Goal: Transaction & Acquisition: Purchase product/service

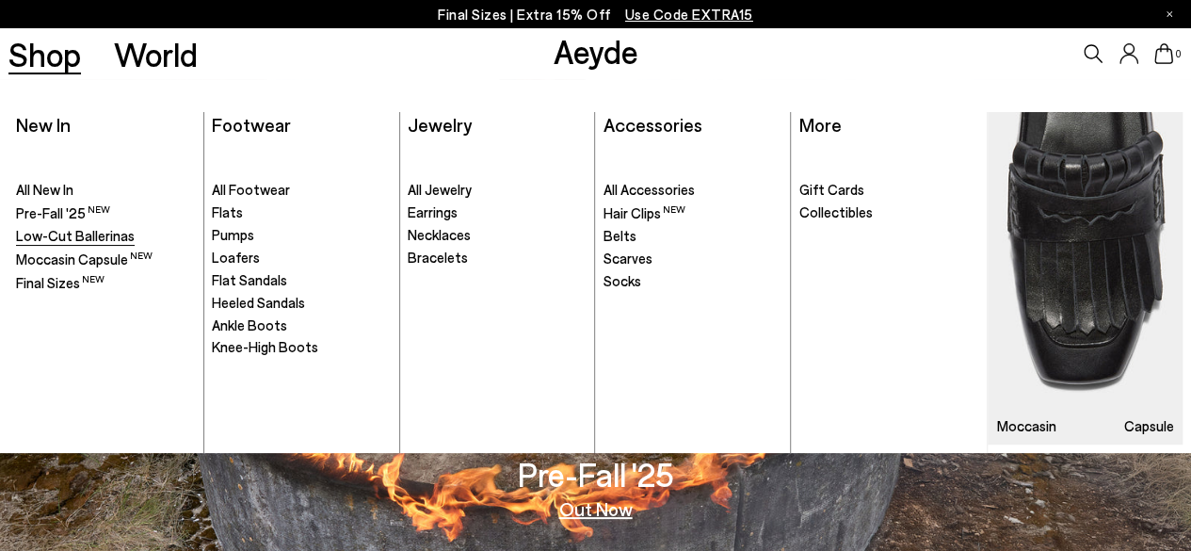
click at [78, 244] on span "Low-Cut Ballerinas" at bounding box center [75, 235] width 119 height 17
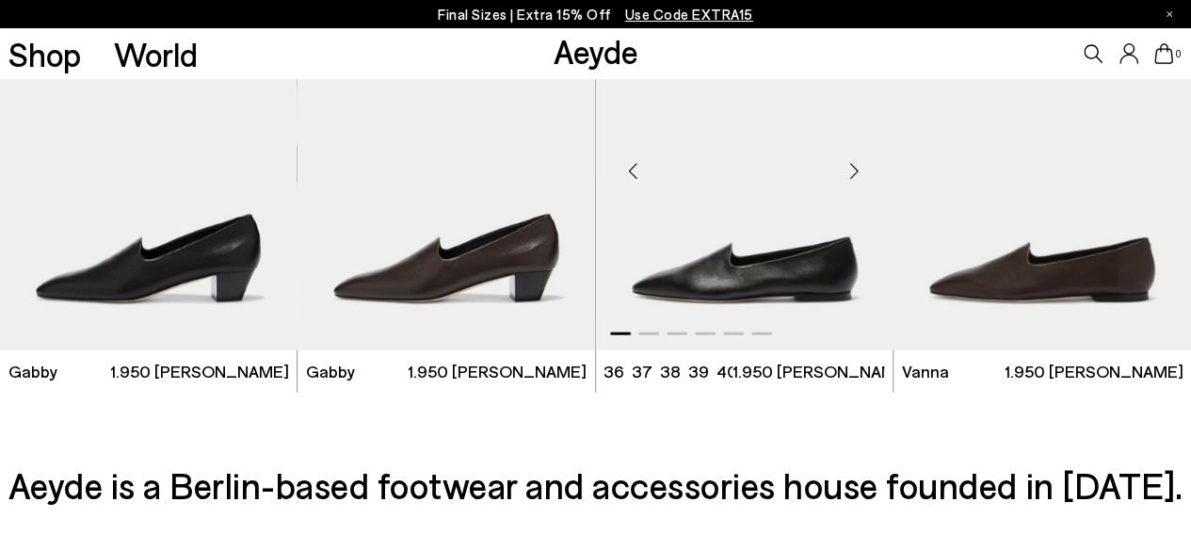
scroll to position [1970, 0]
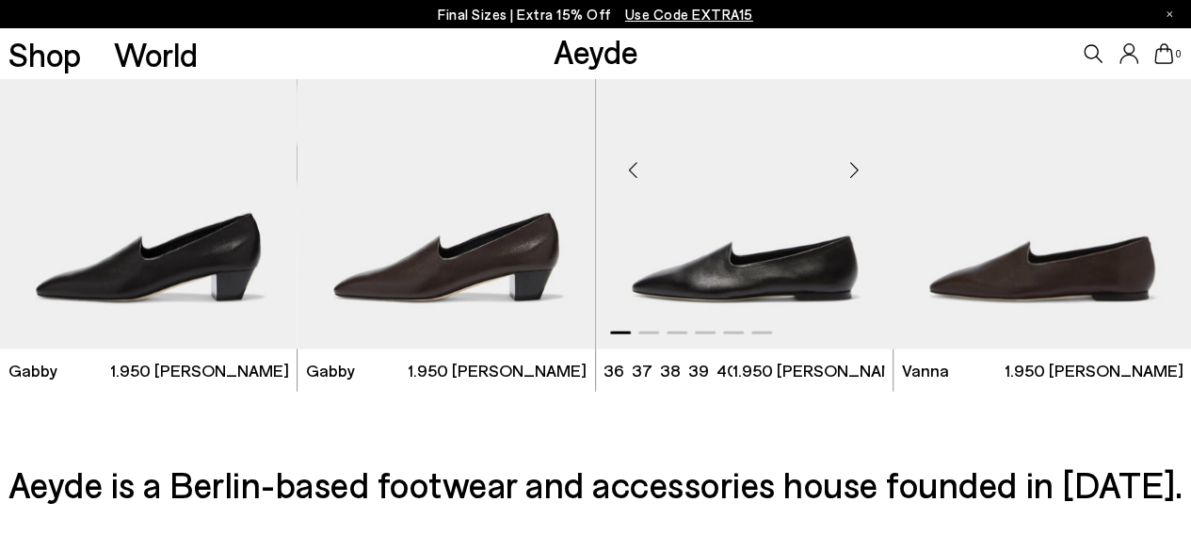
click at [848, 165] on div "Next slide" at bounding box center [854, 170] width 56 height 56
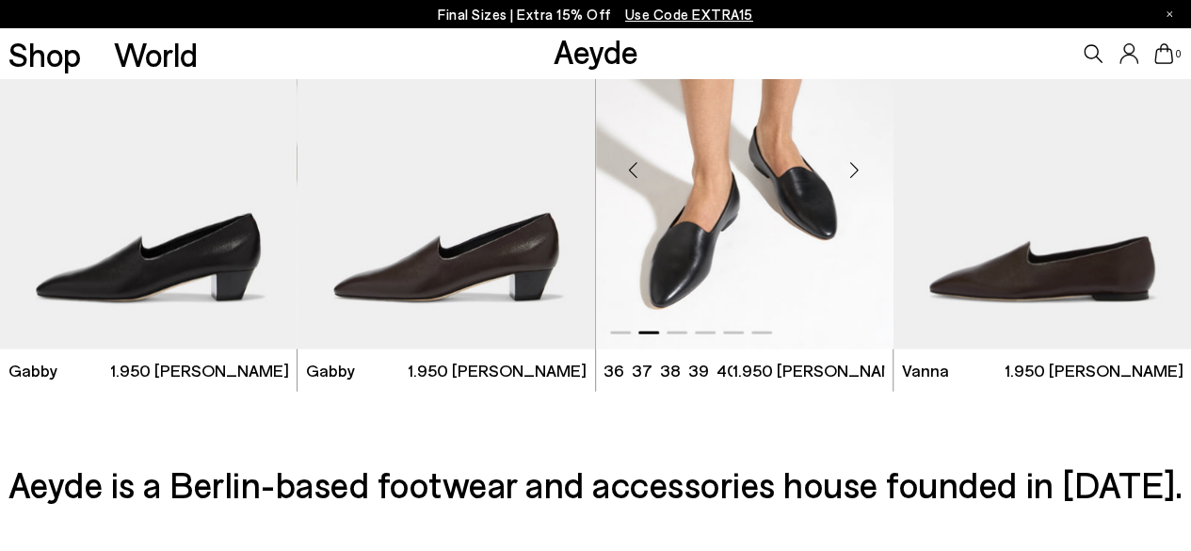
click at [848, 165] on div "Next slide" at bounding box center [854, 170] width 56 height 56
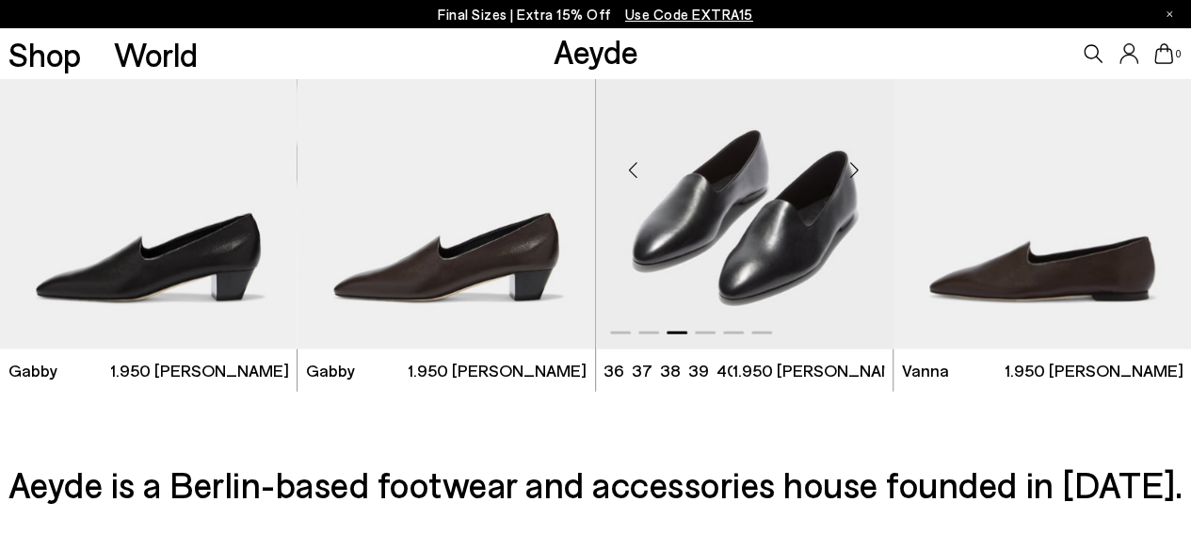
click at [848, 165] on div "Next slide" at bounding box center [854, 170] width 56 height 56
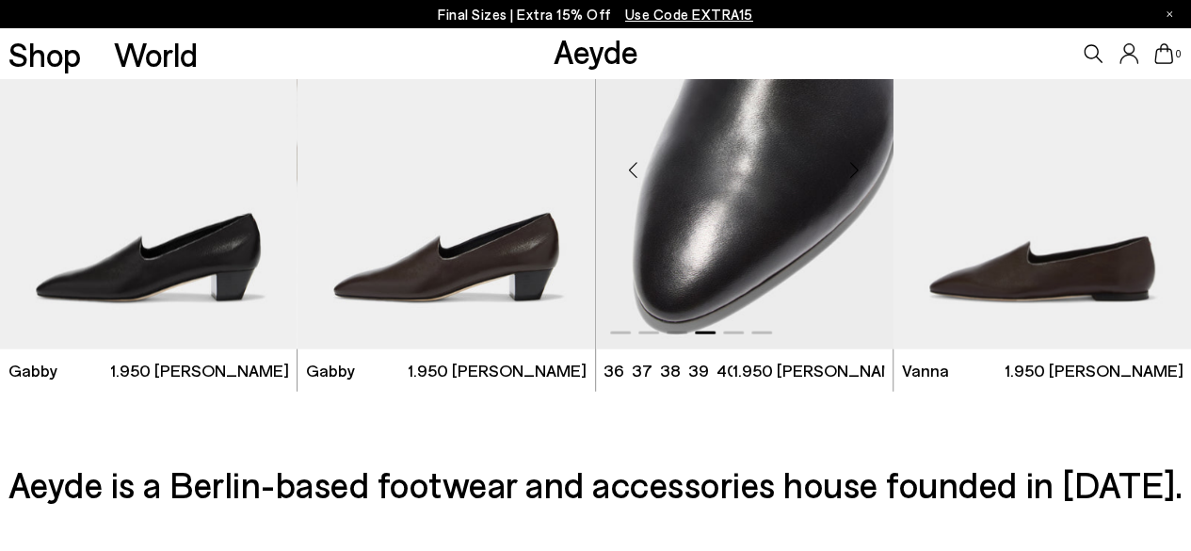
click at [848, 165] on div "Next slide" at bounding box center [854, 170] width 56 height 56
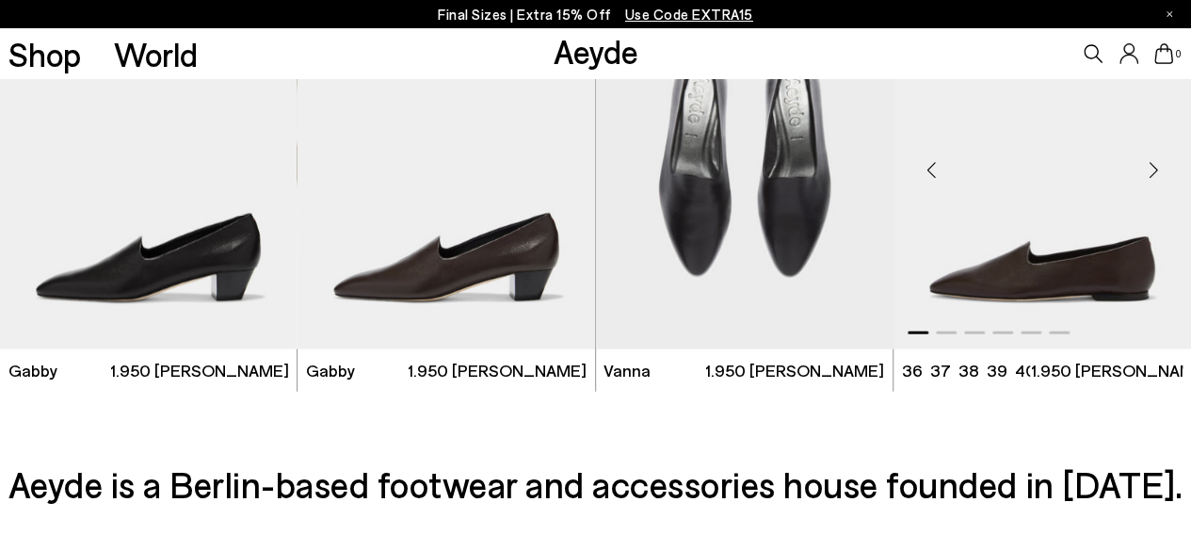
click at [1163, 161] on div "Next slide" at bounding box center [1153, 170] width 56 height 56
